Goal: Task Accomplishment & Management: Manage account settings

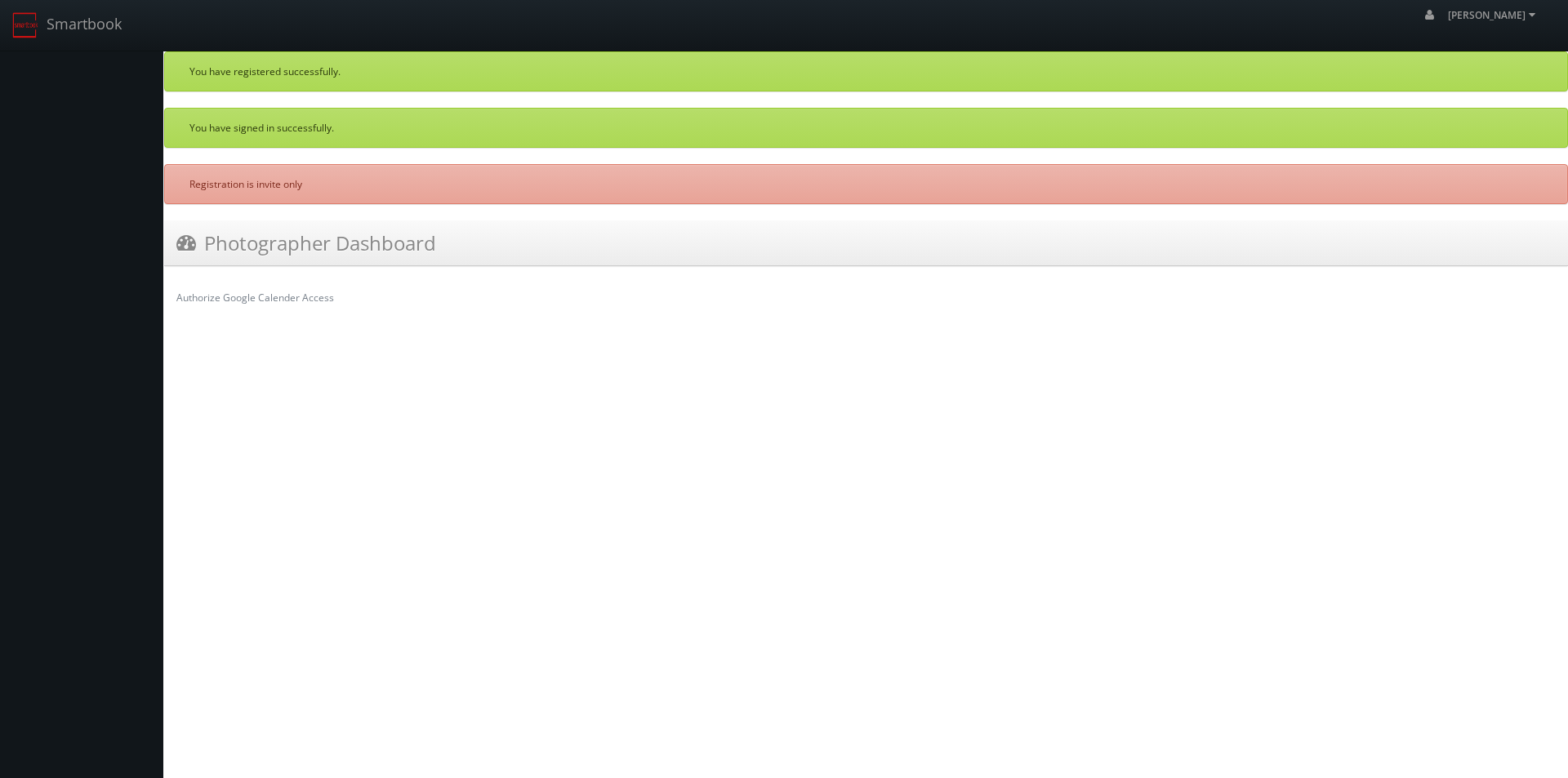
click at [336, 245] on h3 "Photographer Dashboard" at bounding box center [306, 243] width 260 height 29
click at [277, 182] on p "Registration is invite only" at bounding box center [866, 184] width 1353 height 14
click at [275, 134] on p "You have signed in successfully." at bounding box center [866, 127] width 1353 height 14
click at [1536, 20] on span "[PERSON_NAME]" at bounding box center [1494, 15] width 92 height 14
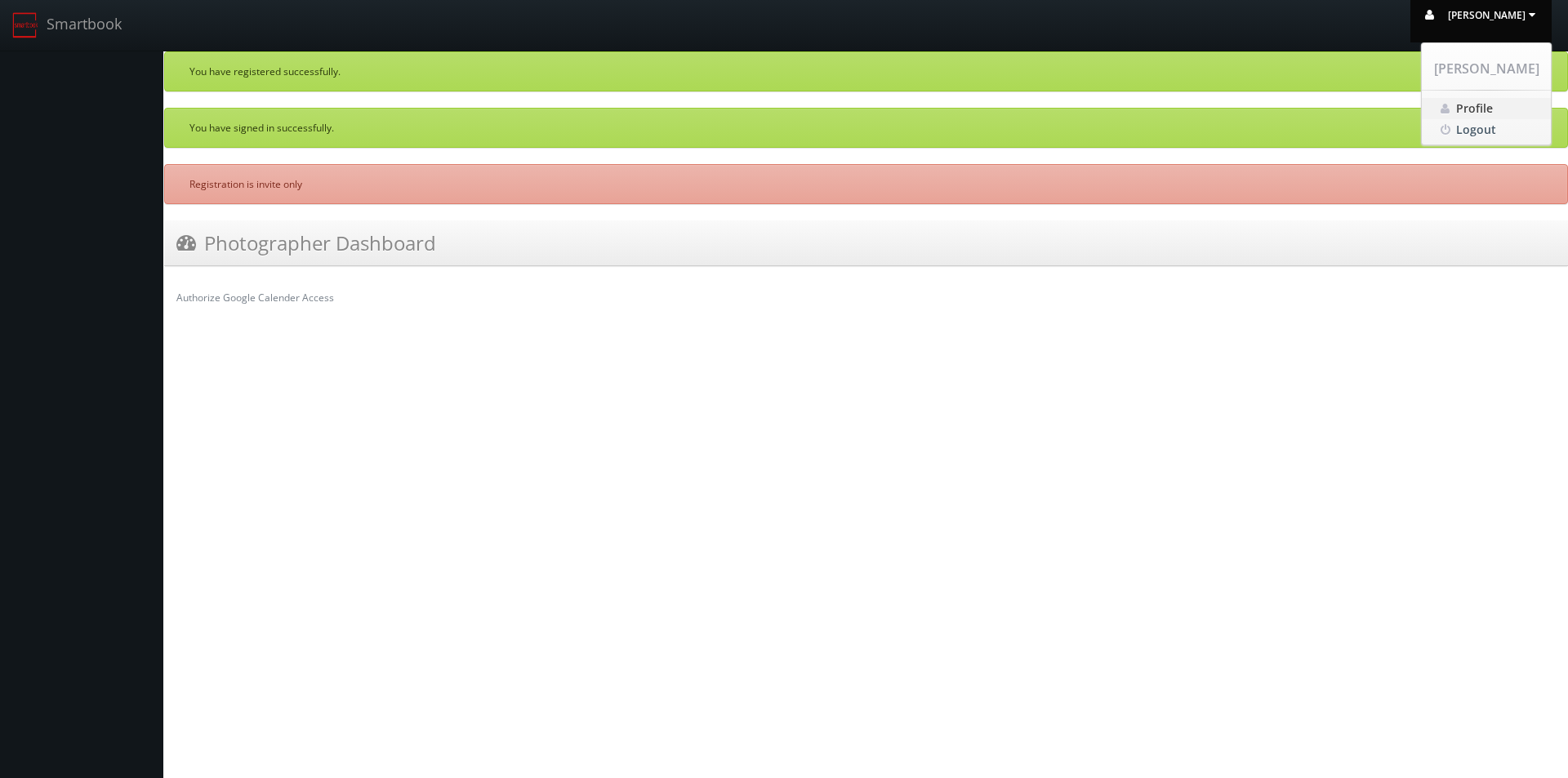
click at [1480, 110] on span "Profile" at bounding box center [1474, 108] width 37 height 16
